Goal: Information Seeking & Learning: Learn about a topic

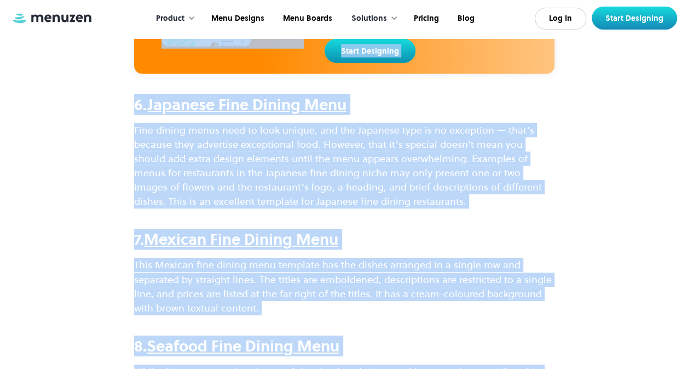
scroll to position [1437, 0]
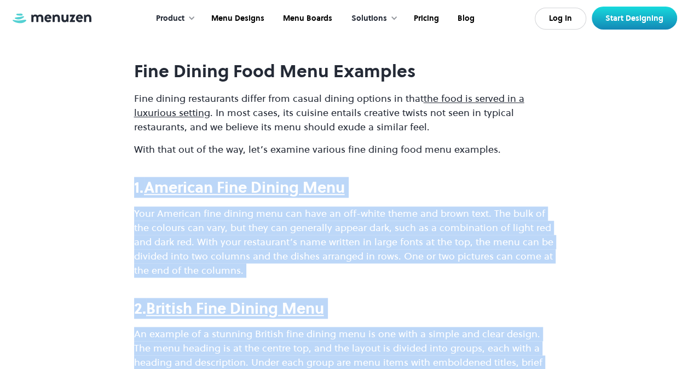
scroll to position [446, 0]
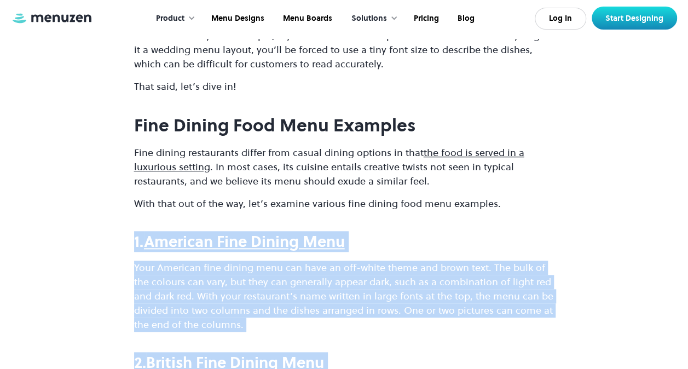
drag, startPoint x: 83, startPoint y: 239, endPoint x: 91, endPoint y: 239, distance: 8.2
drag, startPoint x: 159, startPoint y: 272, endPoint x: 148, endPoint y: 272, distance: 10.4
click at [159, 272] on p "Your American fine dining menu can have an off-white theme and brown text. The …" at bounding box center [344, 296] width 420 height 71
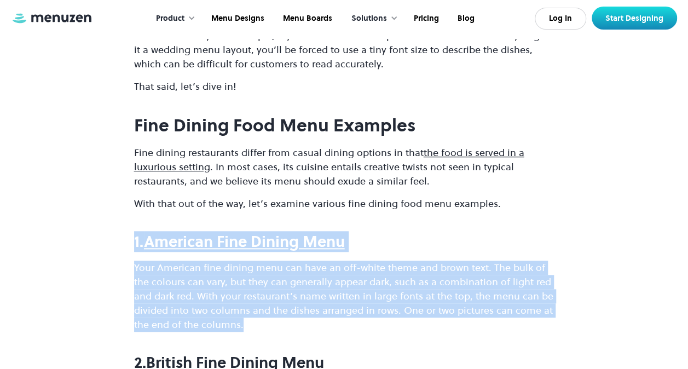
drag, startPoint x: 135, startPoint y: 240, endPoint x: 281, endPoint y: 327, distance: 170.9
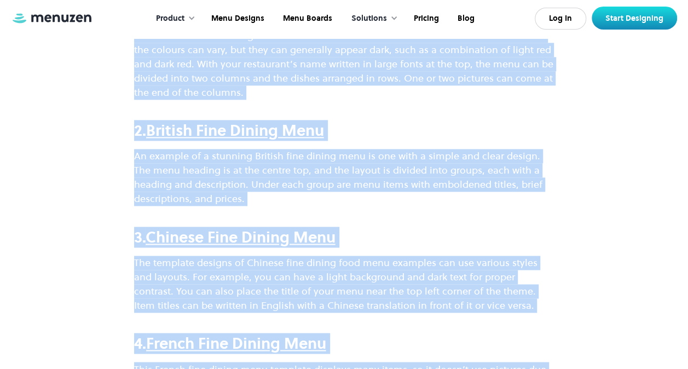
scroll to position [704, 0]
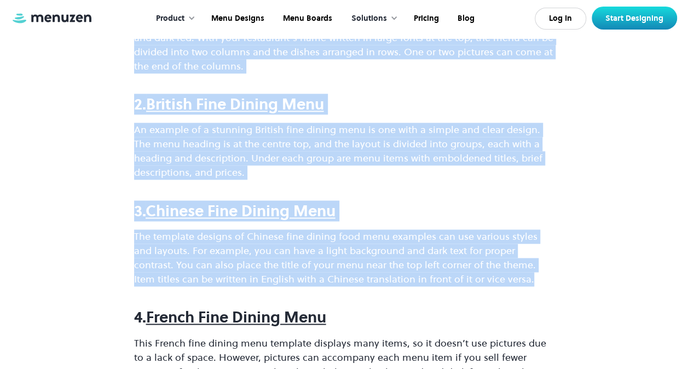
drag, startPoint x: 134, startPoint y: 238, endPoint x: 128, endPoint y: 299, distance: 61.6
copy div "6. Loremips Dolo Sitame Cons Adip Elitsedd eius tempor inci utl etdo ma ali-eni…"
drag, startPoint x: 434, startPoint y: 195, endPoint x: 403, endPoint y: 201, distance: 31.2
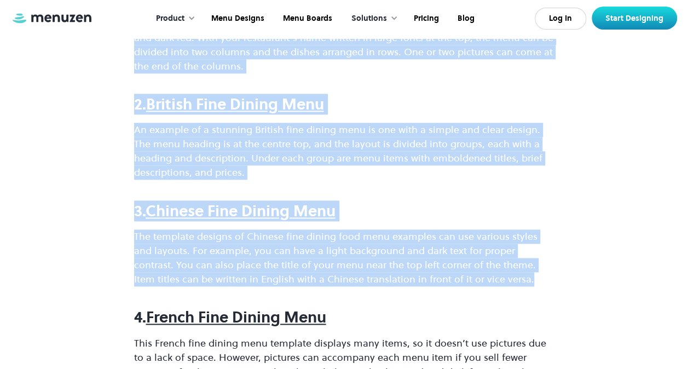
click at [137, 204] on strong "3." at bounding box center [139, 210] width 11 height 21
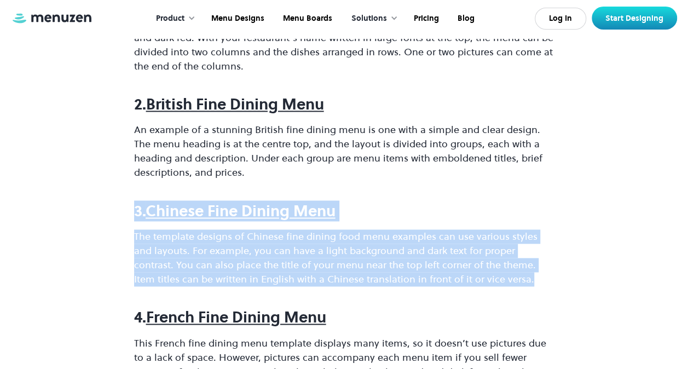
drag, startPoint x: 132, startPoint y: 208, endPoint x: 458, endPoint y: 279, distance: 332.9
copy div "3. Chinese Fine Dining Menu The template designs of Chinese fine dining food me…"
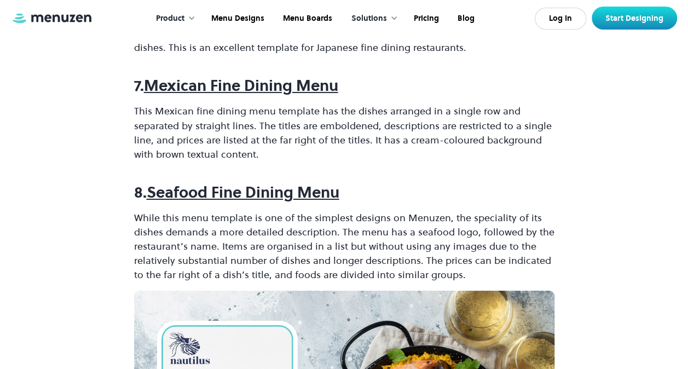
scroll to position [1689, 0]
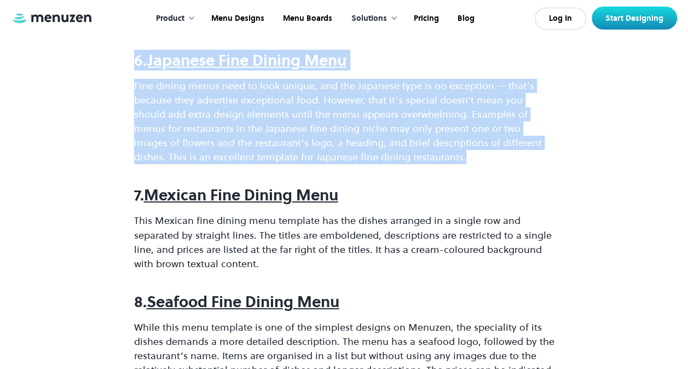
drag, startPoint x: 133, startPoint y: 58, endPoint x: 390, endPoint y: 149, distance: 272.6
copy div "6. Japanese Fine Dining Menu Fine dining menus need to look unique, and the Jap…"
